Goal: Transaction & Acquisition: Purchase product/service

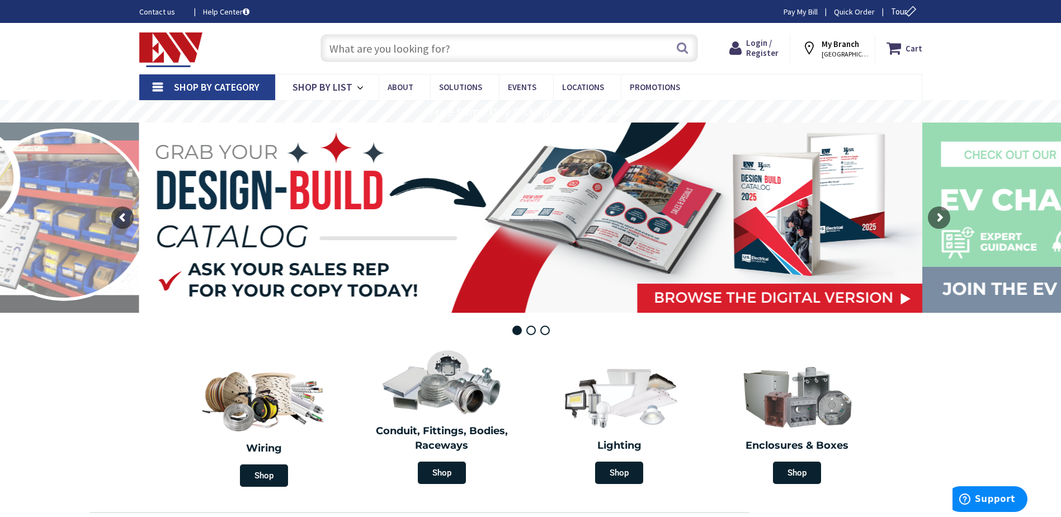
click at [404, 52] on input "text" at bounding box center [508, 48] width 377 height 28
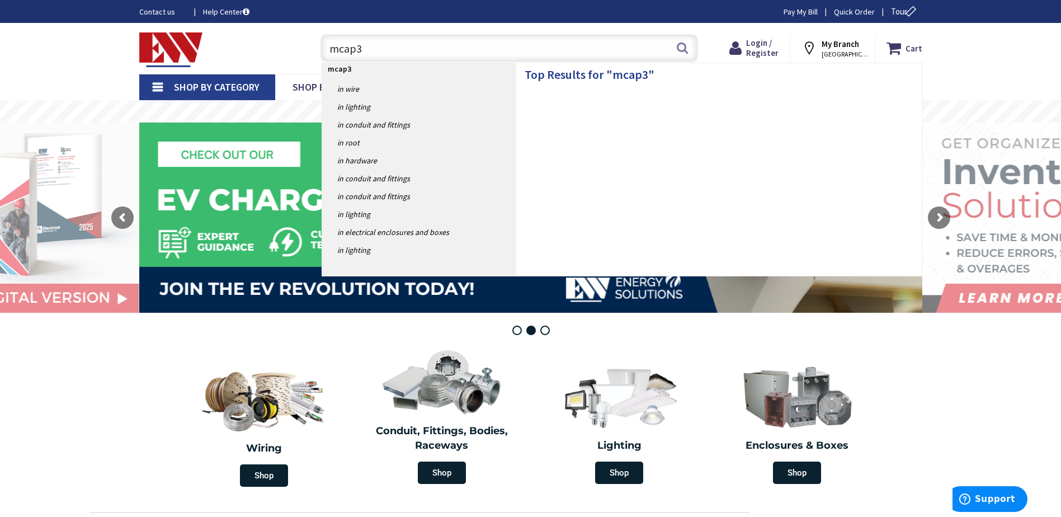
type input "mcap3b"
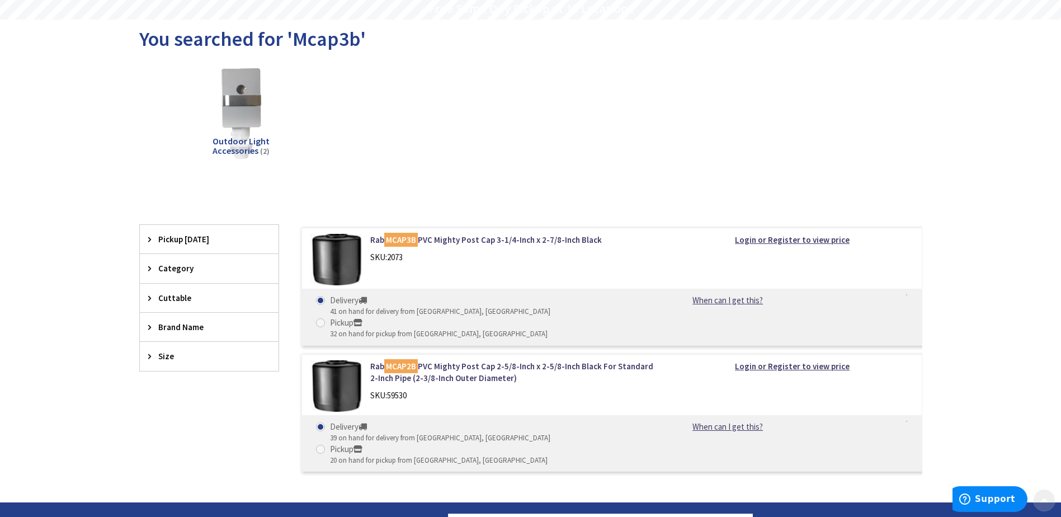
scroll to position [112, 0]
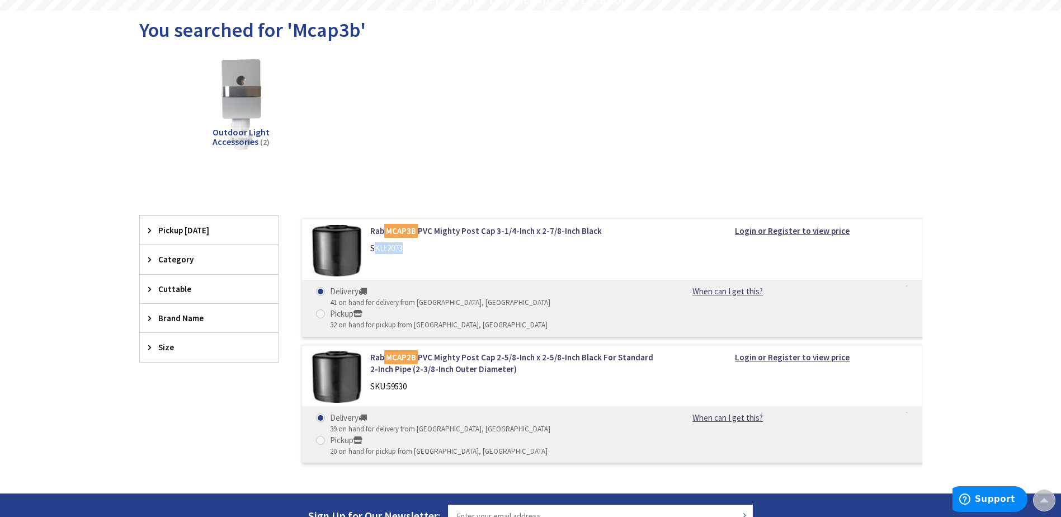
drag, startPoint x: 376, startPoint y: 254, endPoint x: 618, endPoint y: 257, distance: 242.1
click at [618, 257] on div "Rab MCAP3B PVC Mighty Post Cap 3-1/4-Inch x 2-7/8-Inch Black SKU: 2073" at bounding box center [512, 242] width 301 height 35
click at [515, 320] on div "32 on hand for pickup from Norwalk, CT" at bounding box center [438, 325] width 217 height 11
click at [326, 310] on input "Pickup 32 on hand for pickup from Norwalk, CT" at bounding box center [322, 313] width 7 height 7
radio input "true"
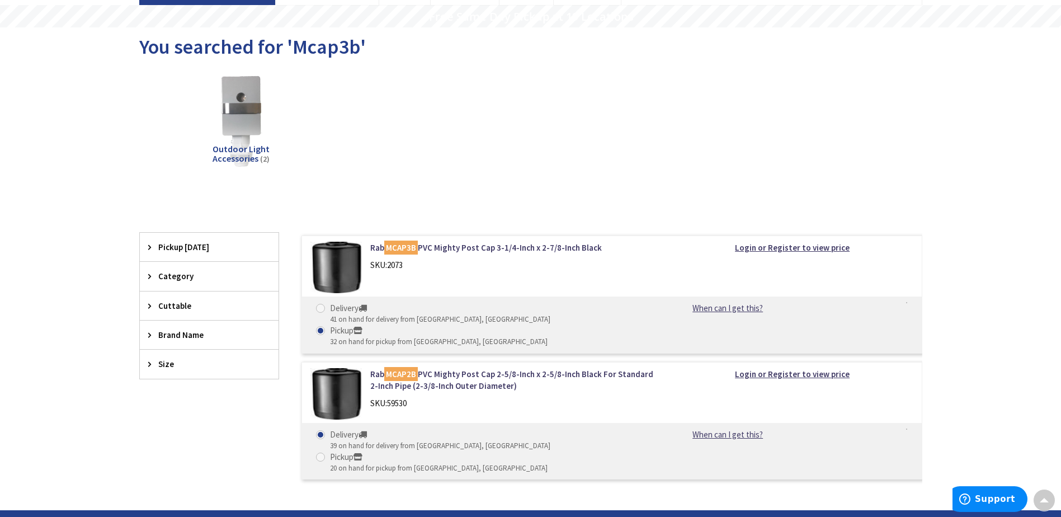
scroll to position [82, 0]
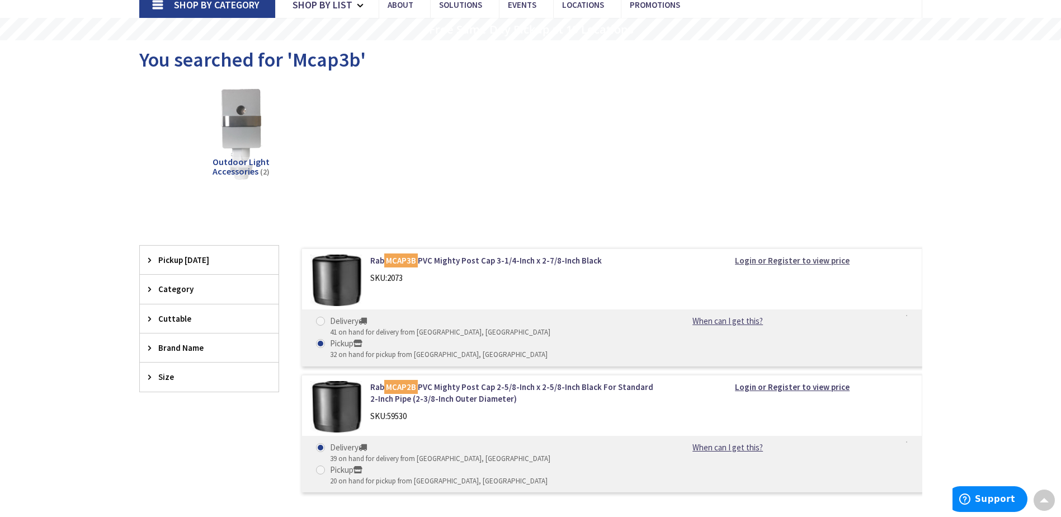
click at [786, 259] on strong "Login or Register to view price" at bounding box center [792, 260] width 115 height 11
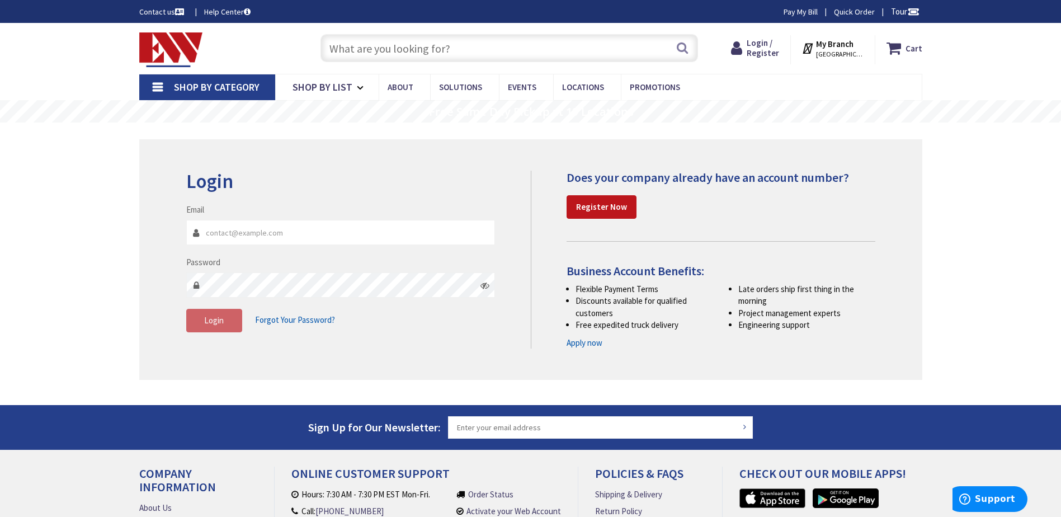
click at [285, 228] on input "Email" at bounding box center [340, 232] width 309 height 25
click at [245, 237] on input "Email" at bounding box center [340, 232] width 309 height 25
click at [604, 211] on strong "Register Now" at bounding box center [601, 206] width 51 height 11
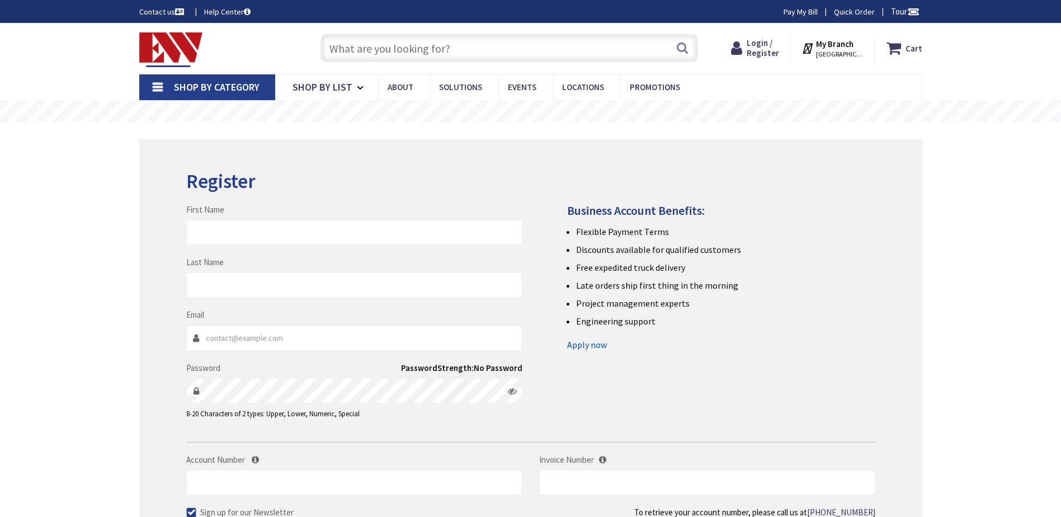
click at [343, 235] on input "First Name" at bounding box center [354, 232] width 336 height 25
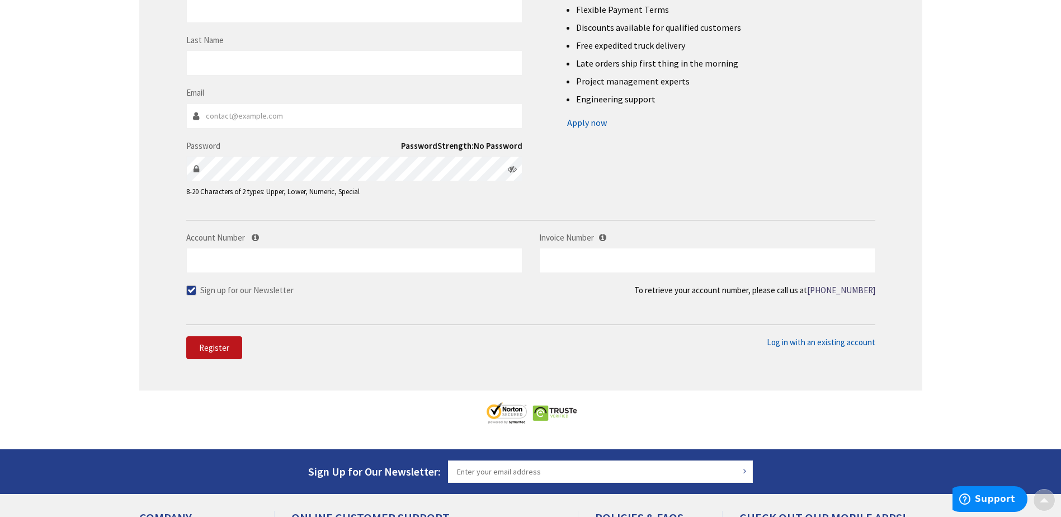
scroll to position [224, 0]
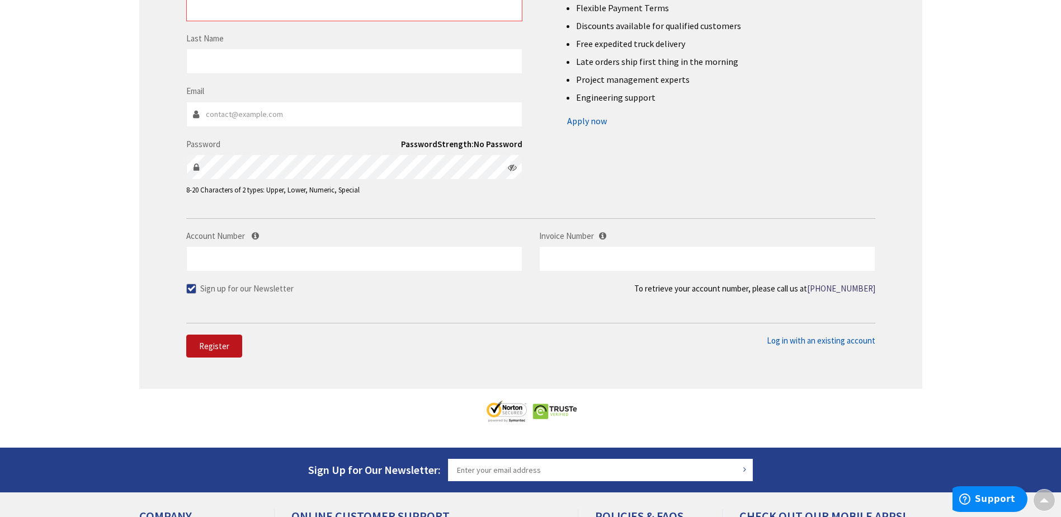
click at [196, 285] on label "Sign up for our Newsletter" at bounding box center [239, 288] width 107 height 12
click at [196, 285] on input "Sign up for our Newsletter" at bounding box center [192, 288] width 7 height 7
checkbox input "false"
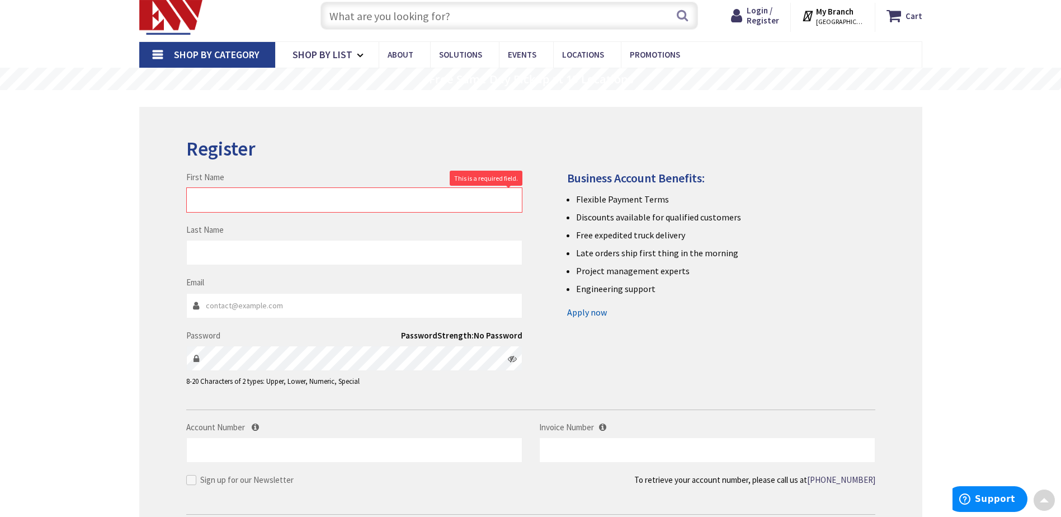
scroll to position [0, 0]
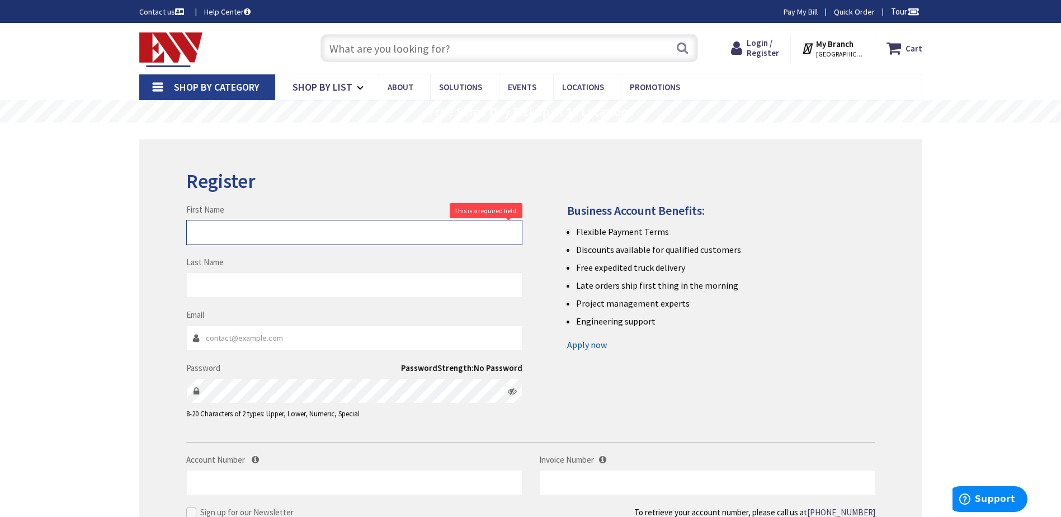
click at [205, 234] on input "First Name" at bounding box center [354, 232] width 336 height 25
type input "t"
click at [198, 287] on input "Last Name" at bounding box center [354, 284] width 336 height 25
type input "fox"
click at [257, 338] on input "Email" at bounding box center [354, 337] width 336 height 25
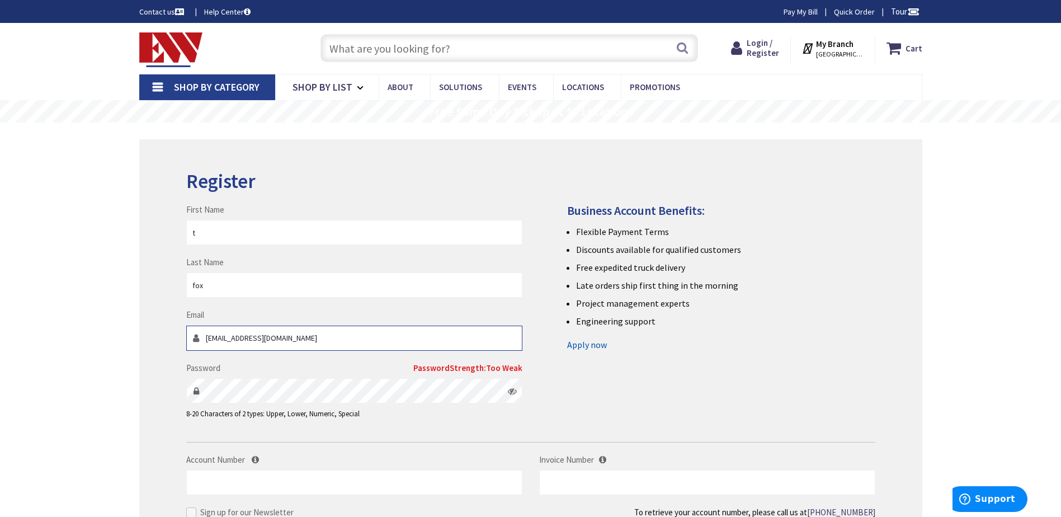
type input "terryfox100@gmail.com"
click at [356, 406] on div "Password Password Strength: Too Weak 8-20 Characters of 2 types: Upper, Lower, …" at bounding box center [354, 391] width 336 height 58
